Goal: Find specific page/section: Find specific page/section

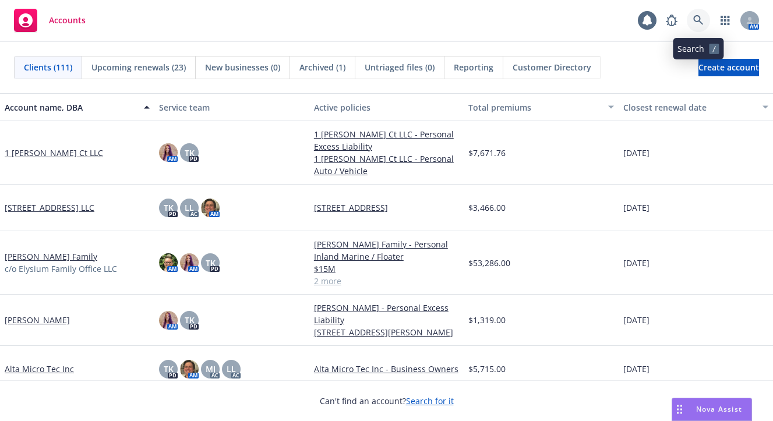
click at [697, 19] on icon at bounding box center [698, 20] width 10 height 10
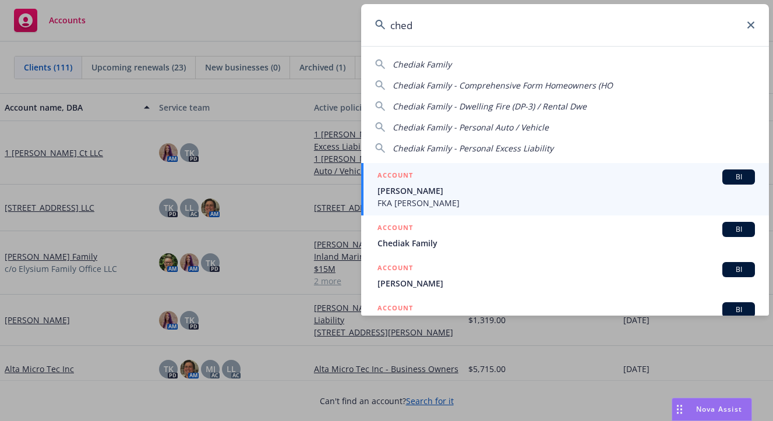
click at [429, 65] on span "Chediak Family" at bounding box center [422, 64] width 59 height 11
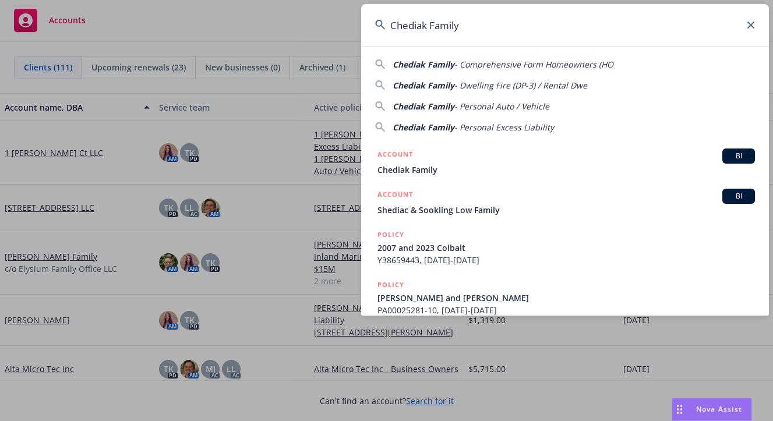
click at [503, 83] on span "- Dwelling Fire (DP-3) / Rental Dwe" at bounding box center [520, 85] width 133 height 11
type input "Chediak Family - Dwelling Fire (DP-3) / Rental Dwe"
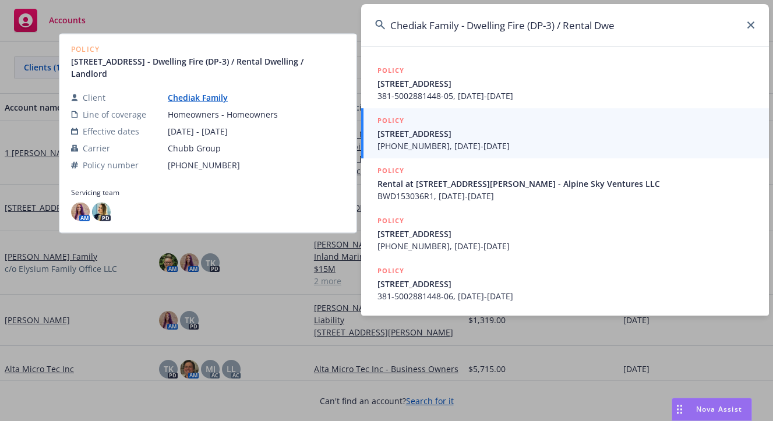
click at [424, 137] on span "[STREET_ADDRESS]" at bounding box center [567, 134] width 378 height 12
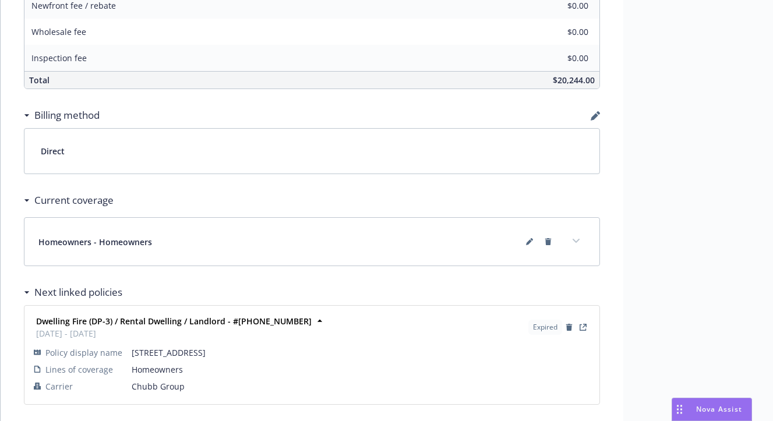
scroll to position [752, 0]
